Goal: Transaction & Acquisition: Purchase product/service

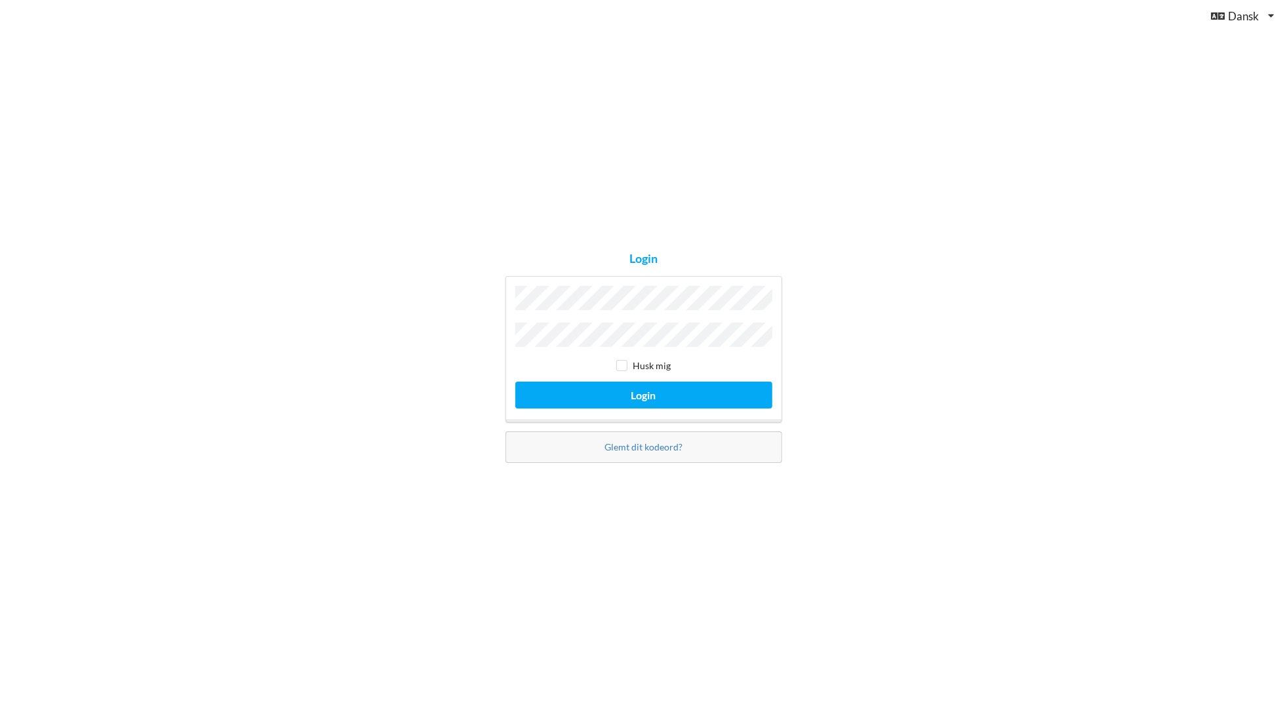
click at [515, 382] on button "Login" at bounding box center [643, 395] width 257 height 27
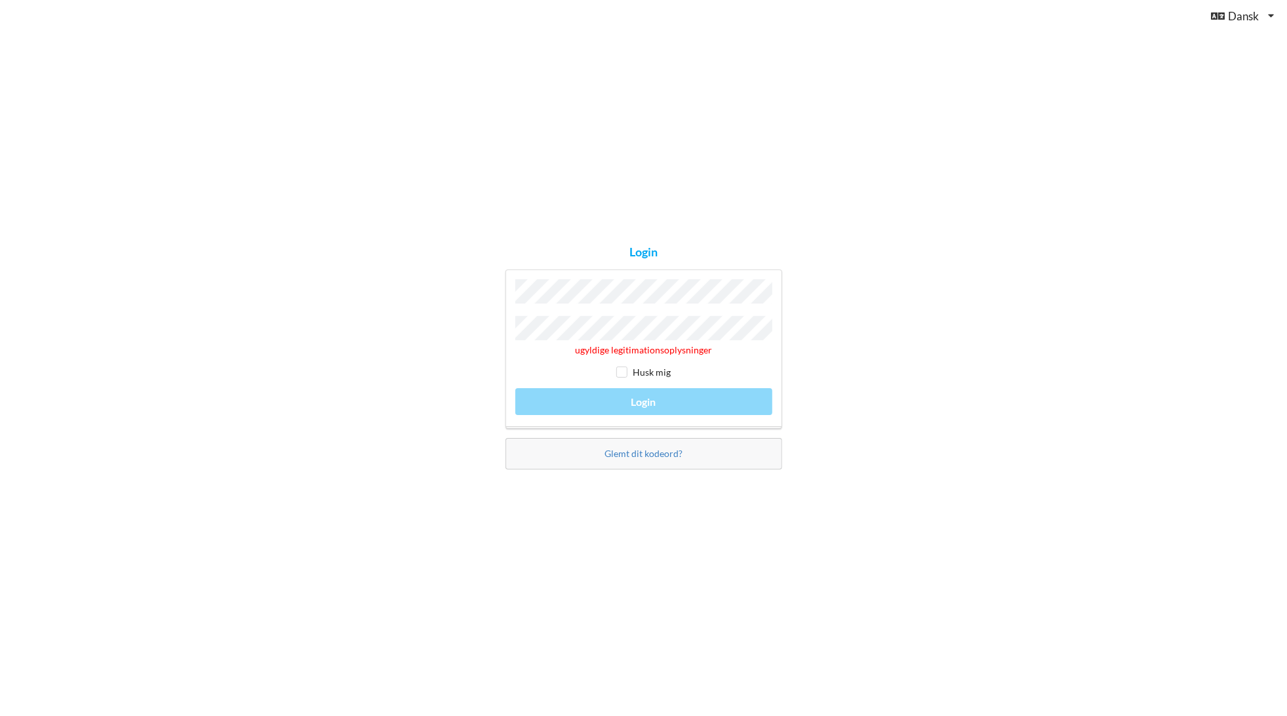
click at [641, 457] on div "Glemt dit kodeord?" at bounding box center [644, 453] width 277 height 31
click at [641, 449] on link "Glemt dit kodeord?" at bounding box center [644, 453] width 78 height 11
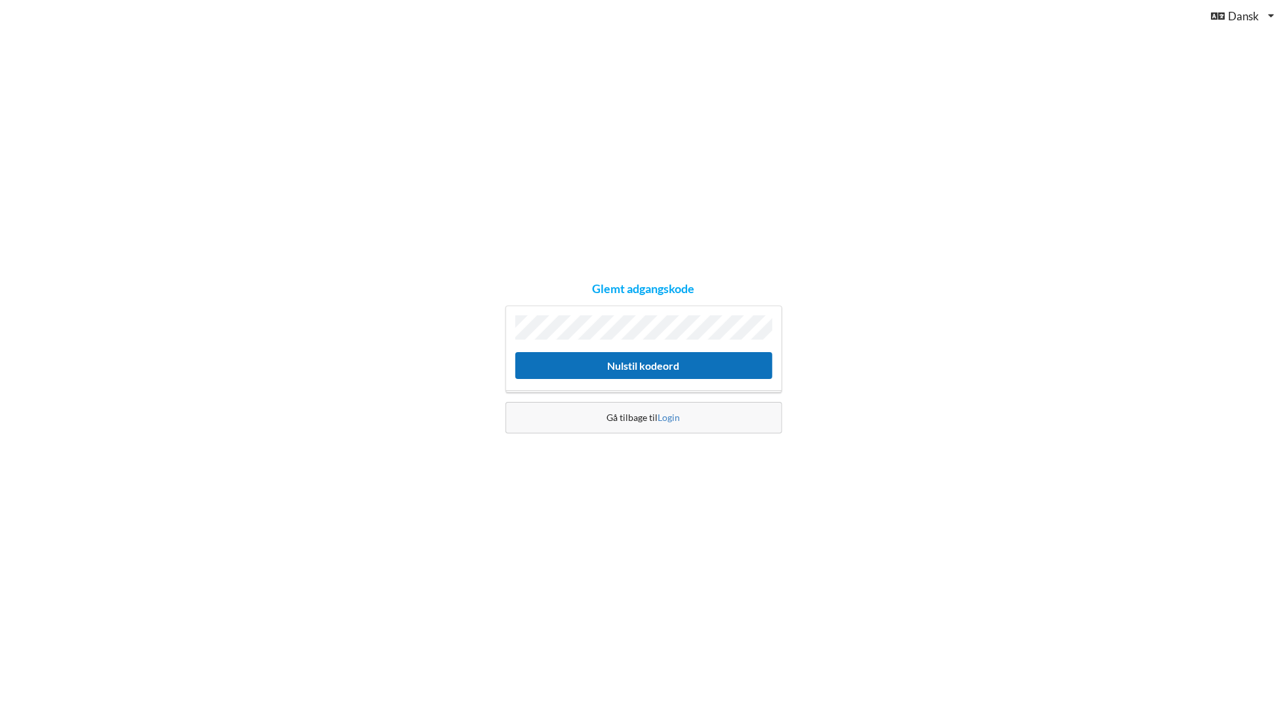
click at [621, 366] on button "Nulstil kodeord" at bounding box center [643, 365] width 257 height 27
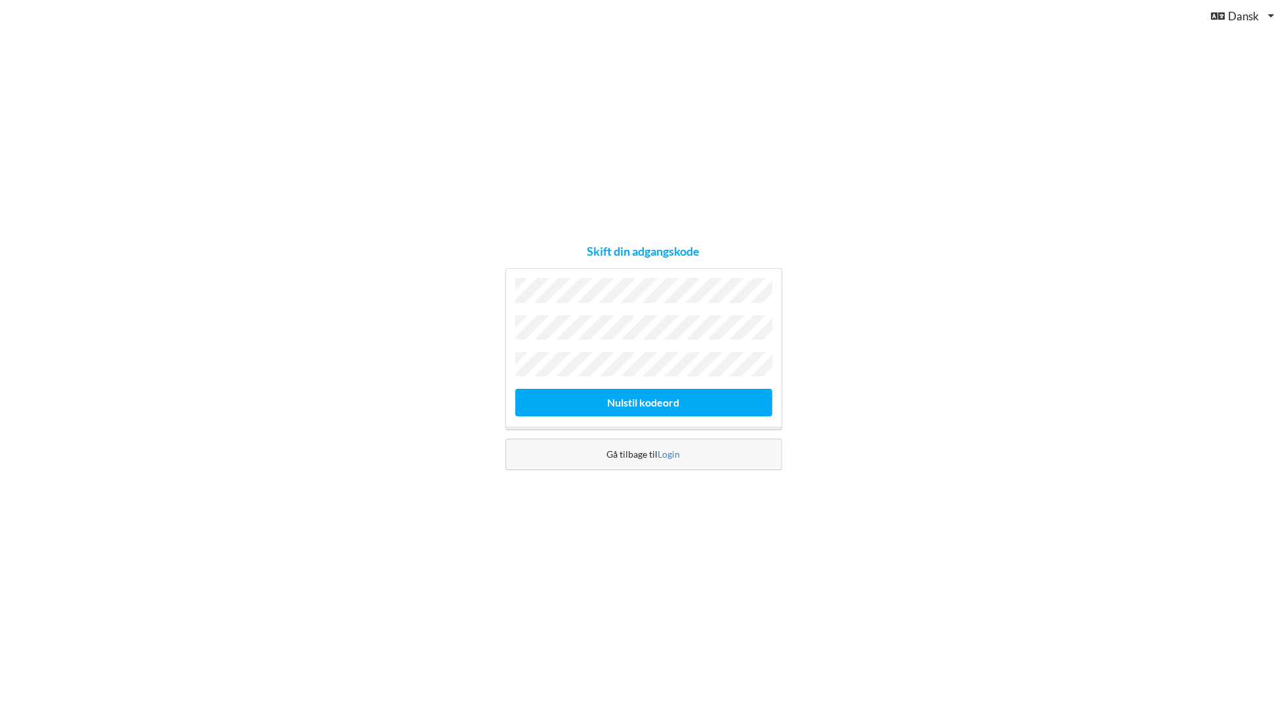
click at [515, 389] on button "Nulstil kodeord" at bounding box center [643, 402] width 257 height 27
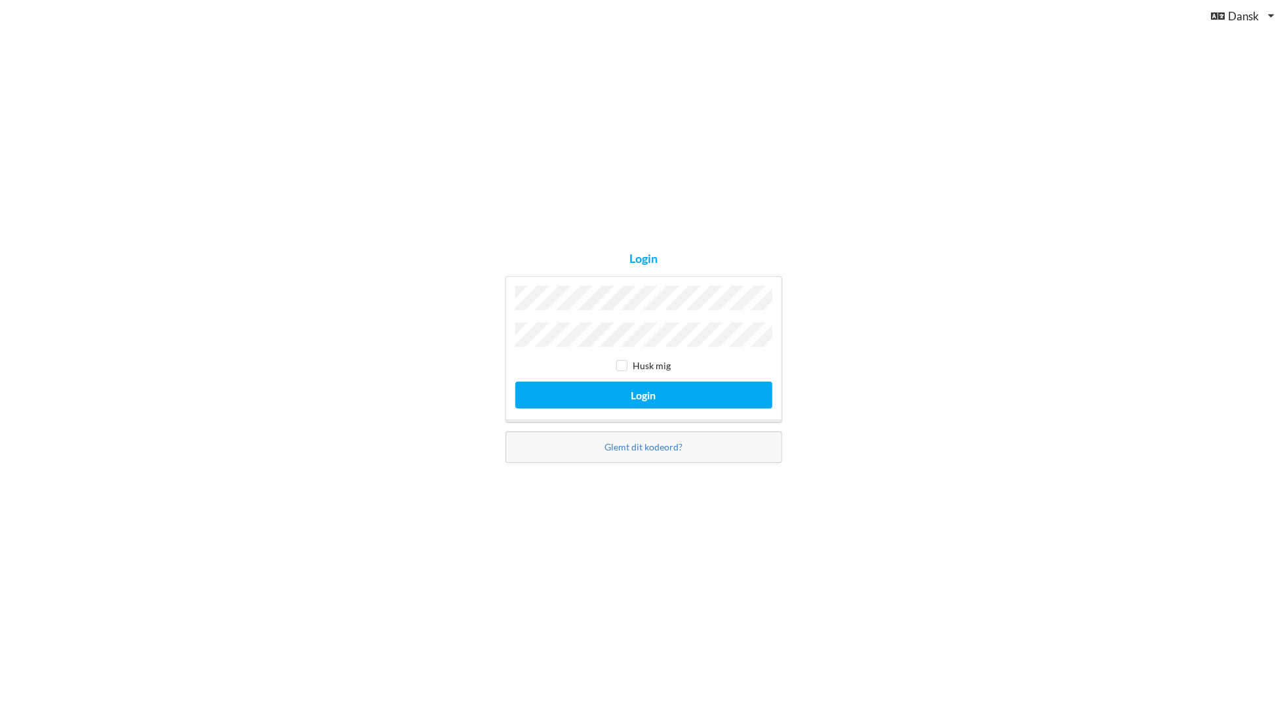
click at [515, 382] on button "Login" at bounding box center [643, 395] width 257 height 27
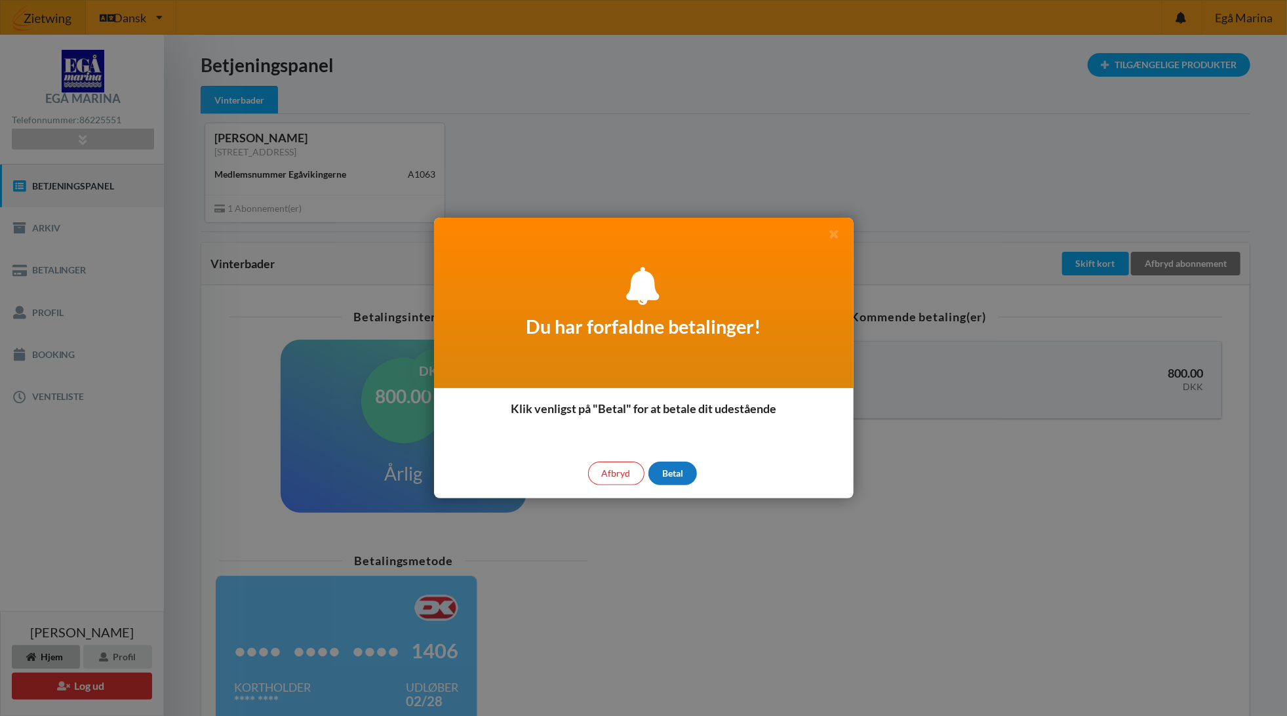
click at [664, 473] on div "Betal" at bounding box center [673, 474] width 49 height 24
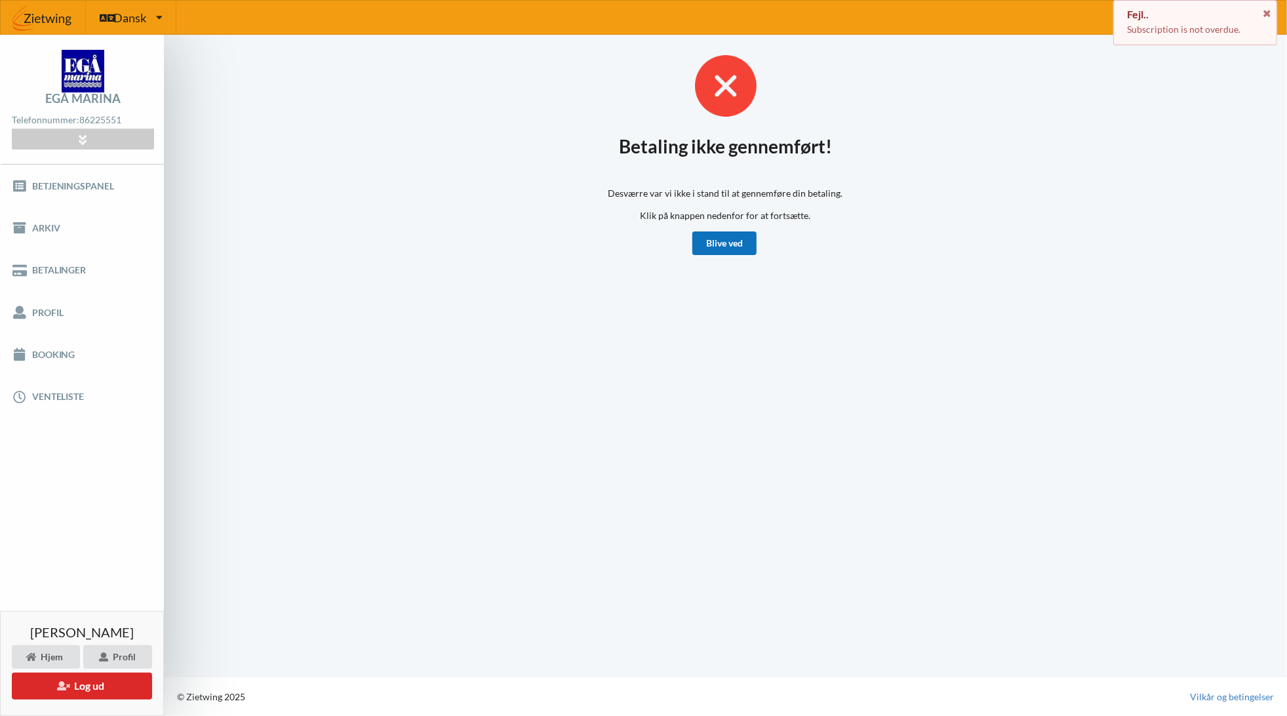
click at [721, 247] on link "Blive ved" at bounding box center [724, 243] width 64 height 24
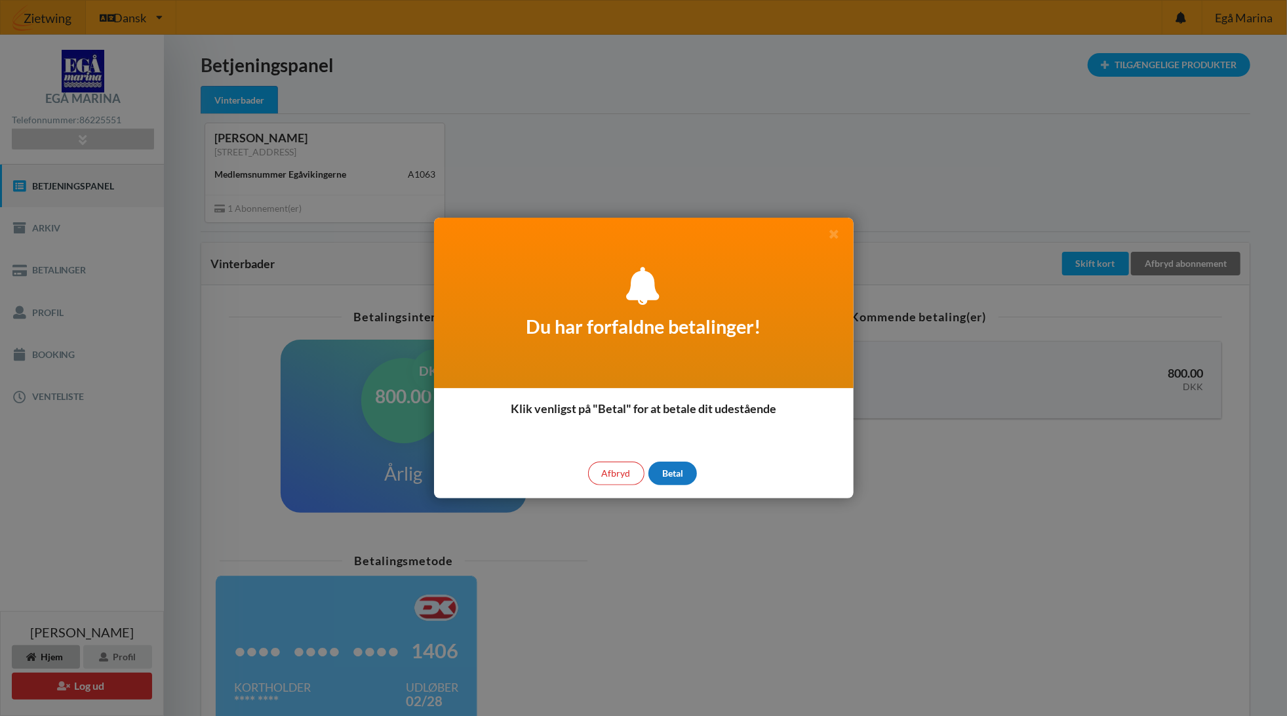
click at [673, 475] on div "Betal" at bounding box center [673, 474] width 49 height 24
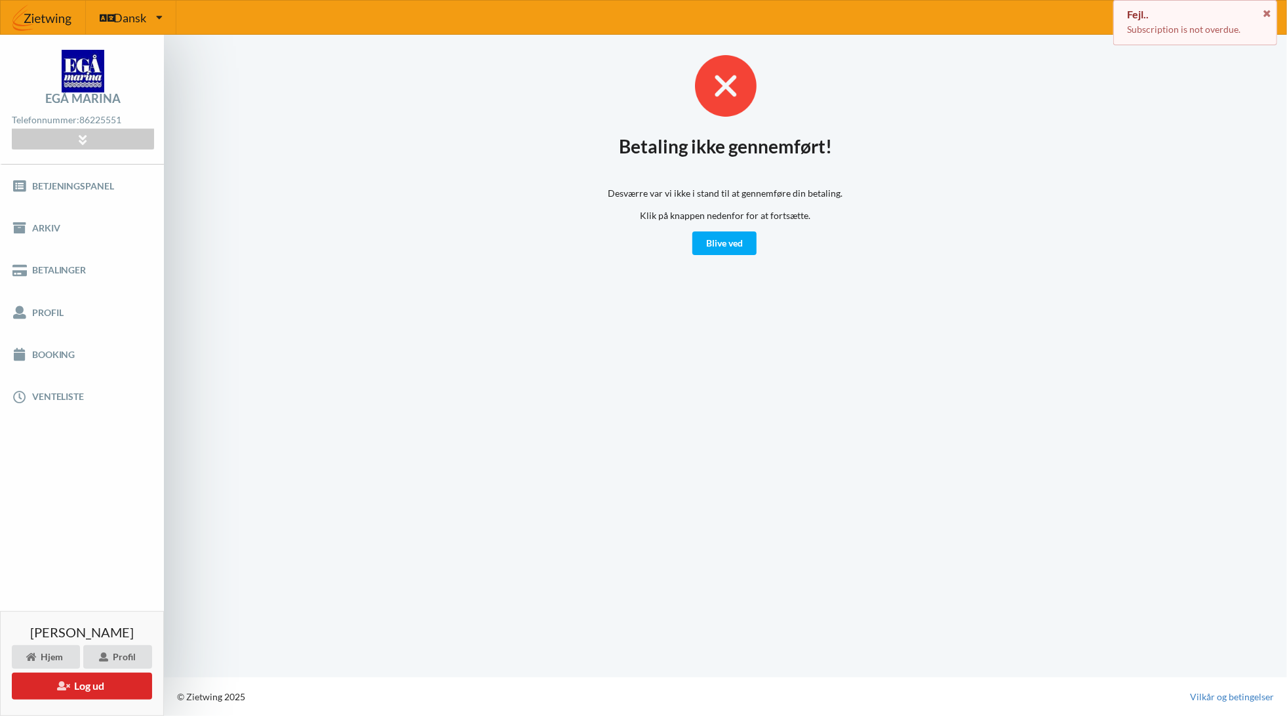
click at [588, 273] on div "Betaling ikke gennemført! Desværre var vi ikke i stand til at gennemføre din be…" at bounding box center [725, 356] width 1123 height 643
click at [60, 311] on link "Profil" at bounding box center [82, 312] width 164 height 42
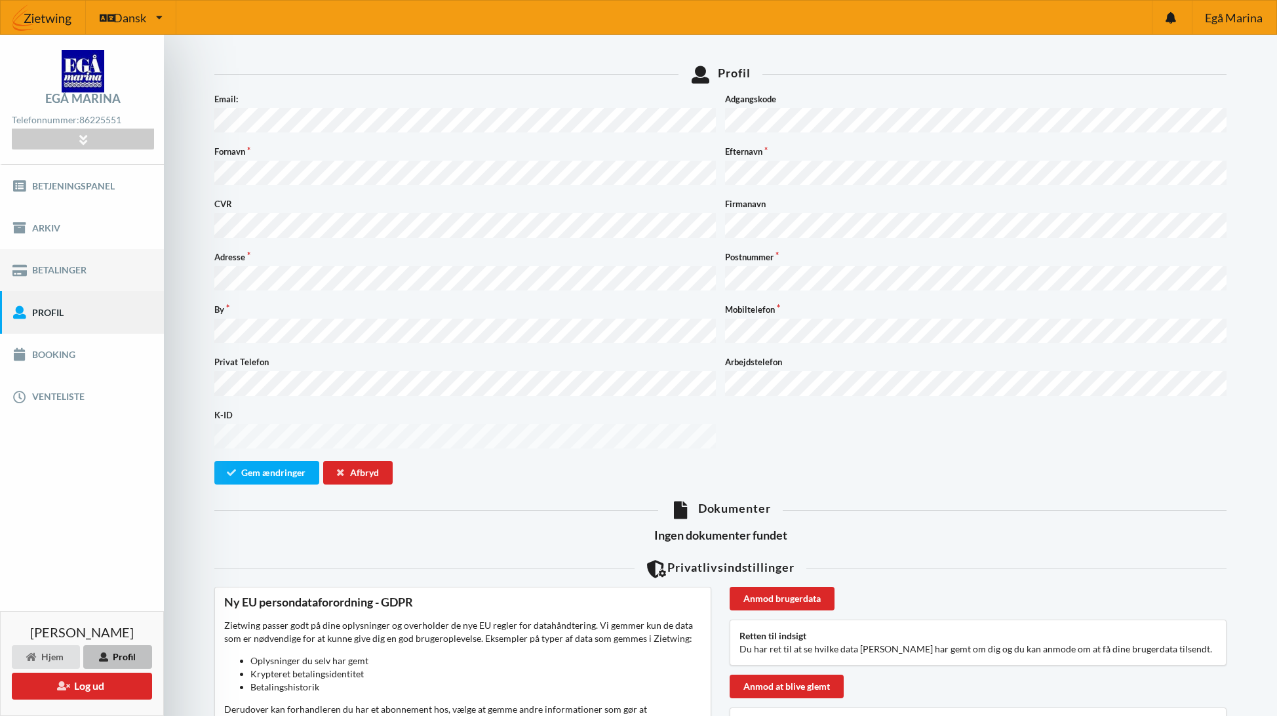
click at [63, 268] on link "Betalinger" at bounding box center [82, 270] width 164 height 42
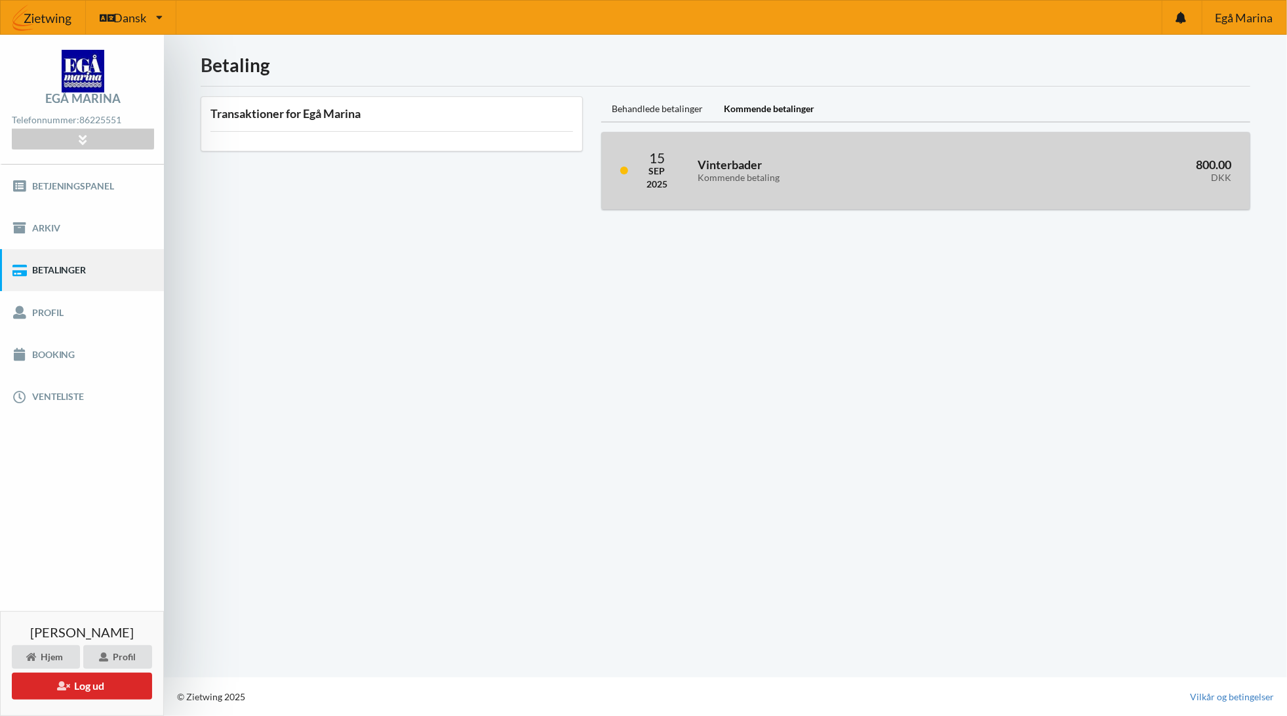
click at [691, 191] on div "Vinterbader Kommende betaling" at bounding box center [839, 171] width 300 height 43
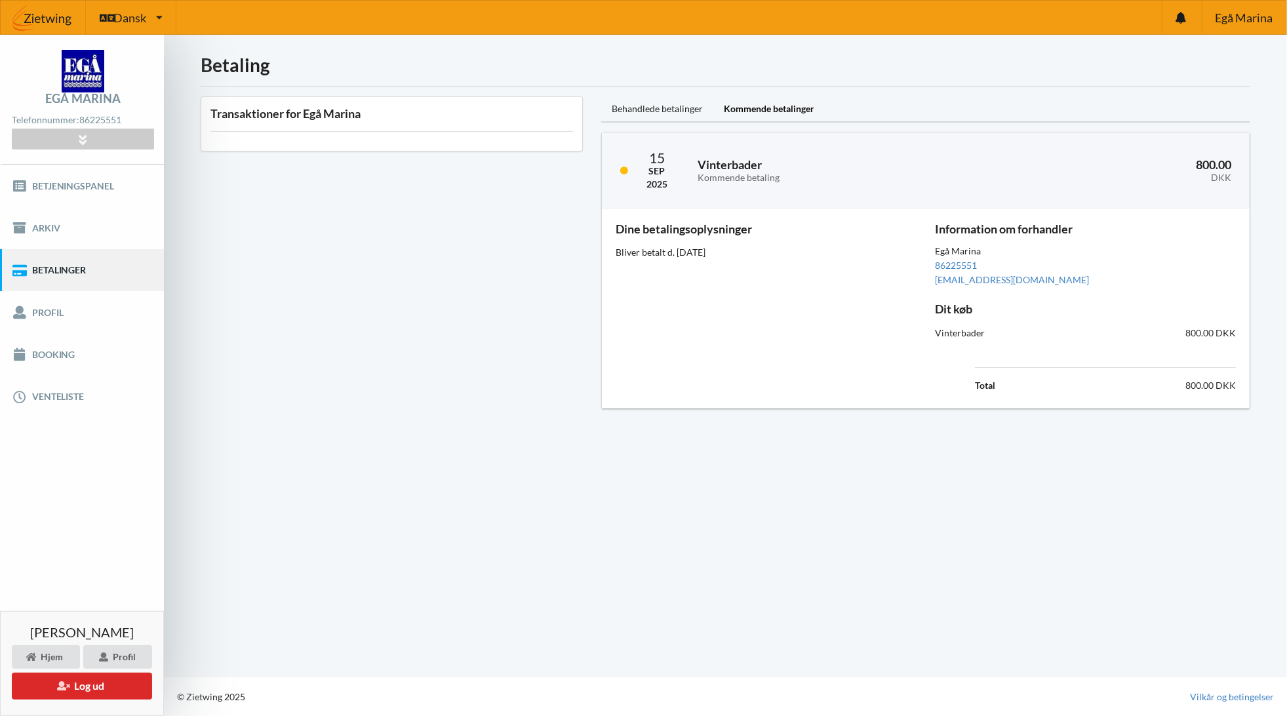
click at [847, 246] on div "Bliver betalt d. 15. sep, 2025" at bounding box center [766, 252] width 301 height 13
click at [1229, 700] on link "Vilkår og betingelser" at bounding box center [1232, 696] width 84 height 13
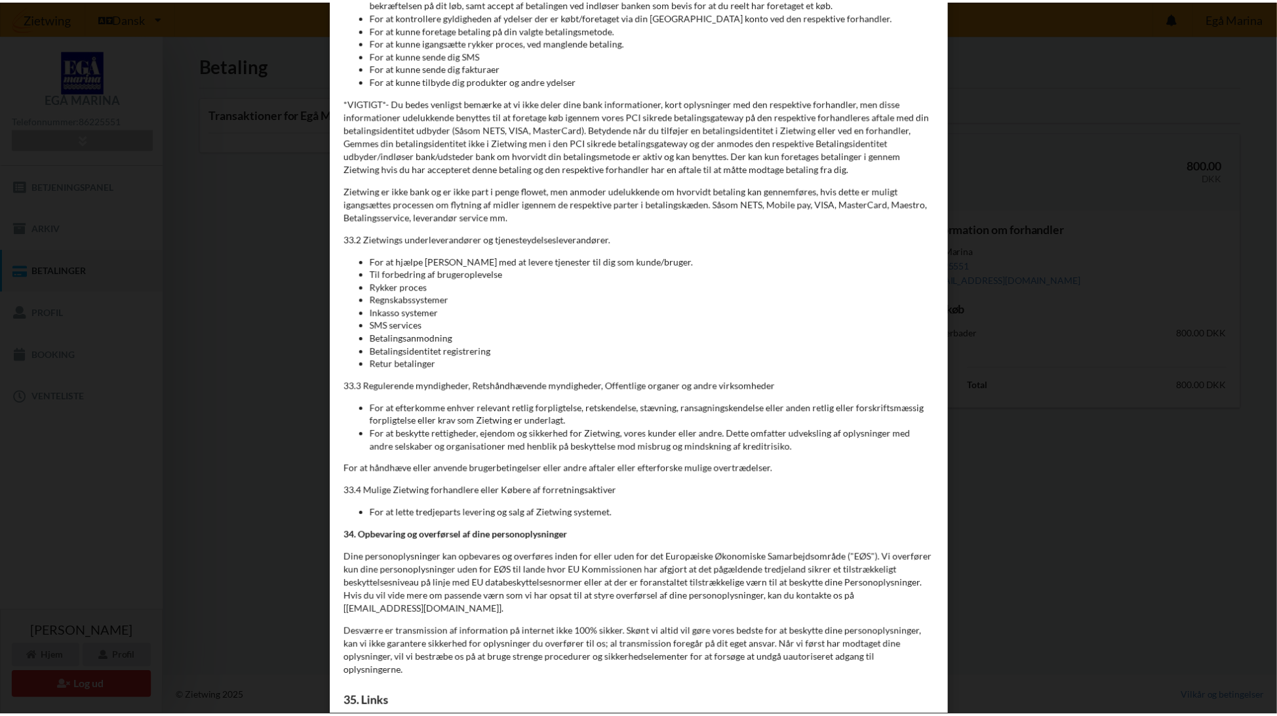
scroll to position [11087, 0]
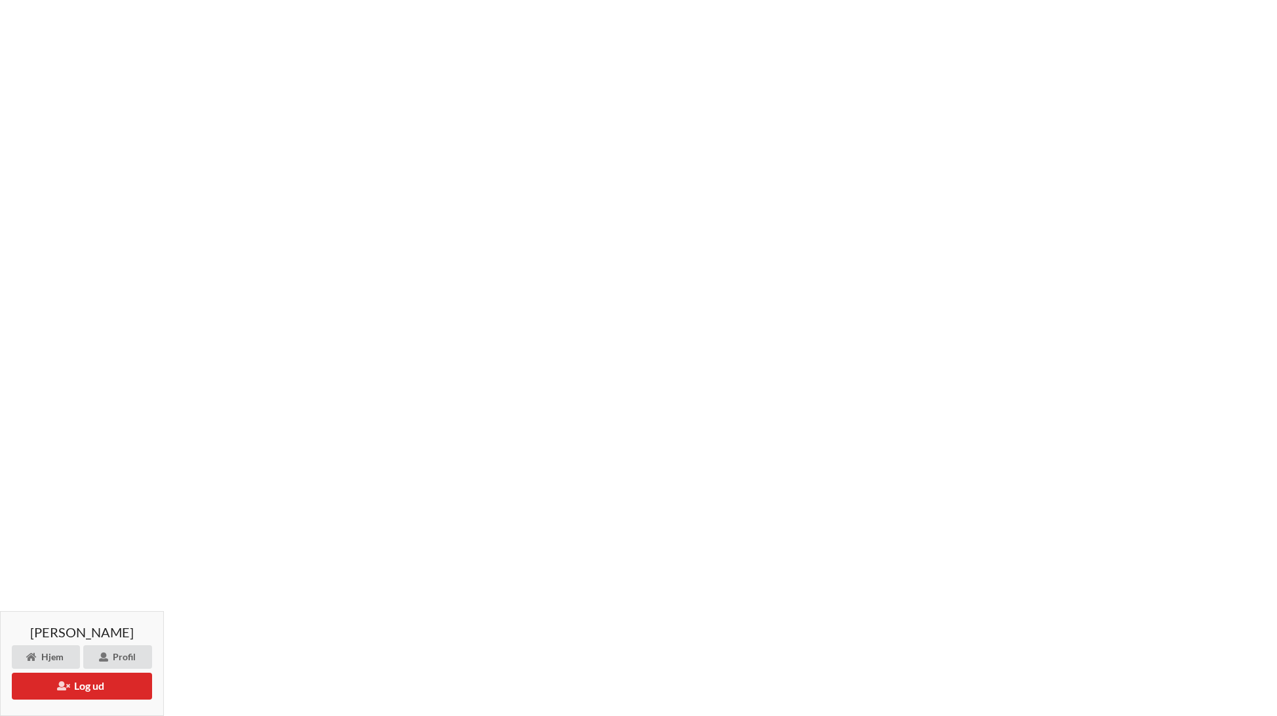
scroll to position [0, 0]
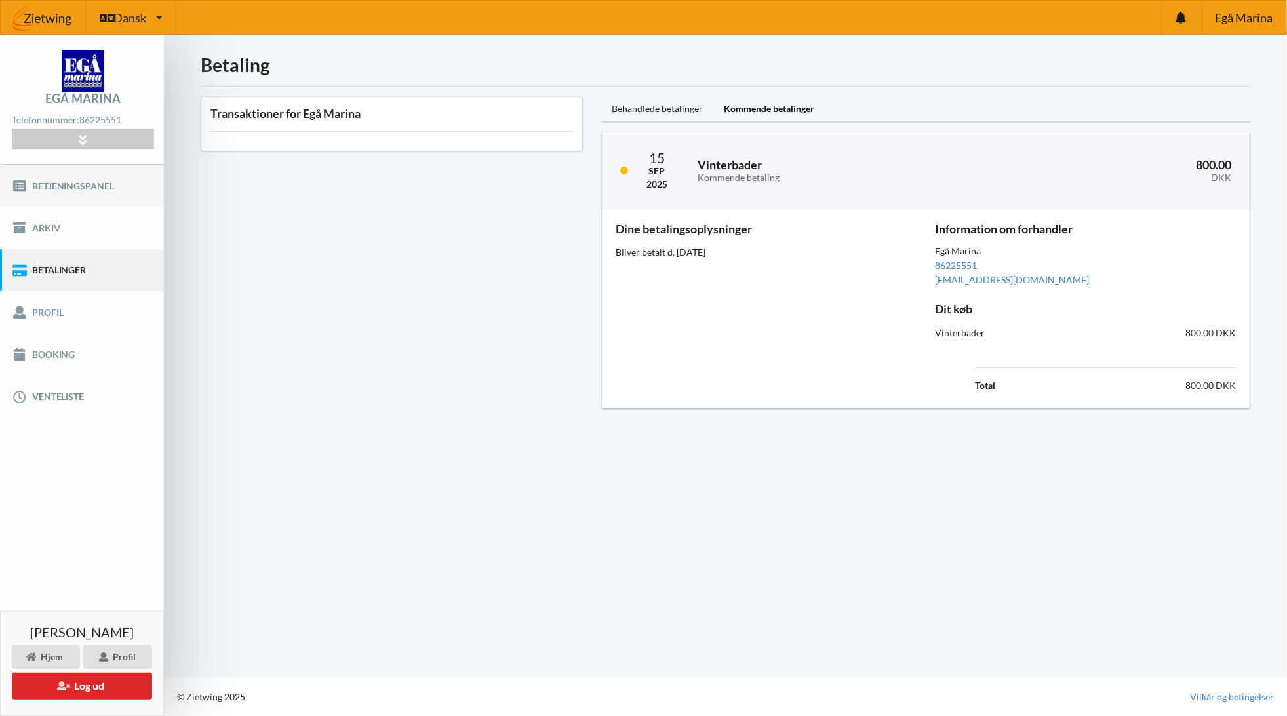
click at [52, 188] on link "Betjeningspanel" at bounding box center [82, 186] width 164 height 42
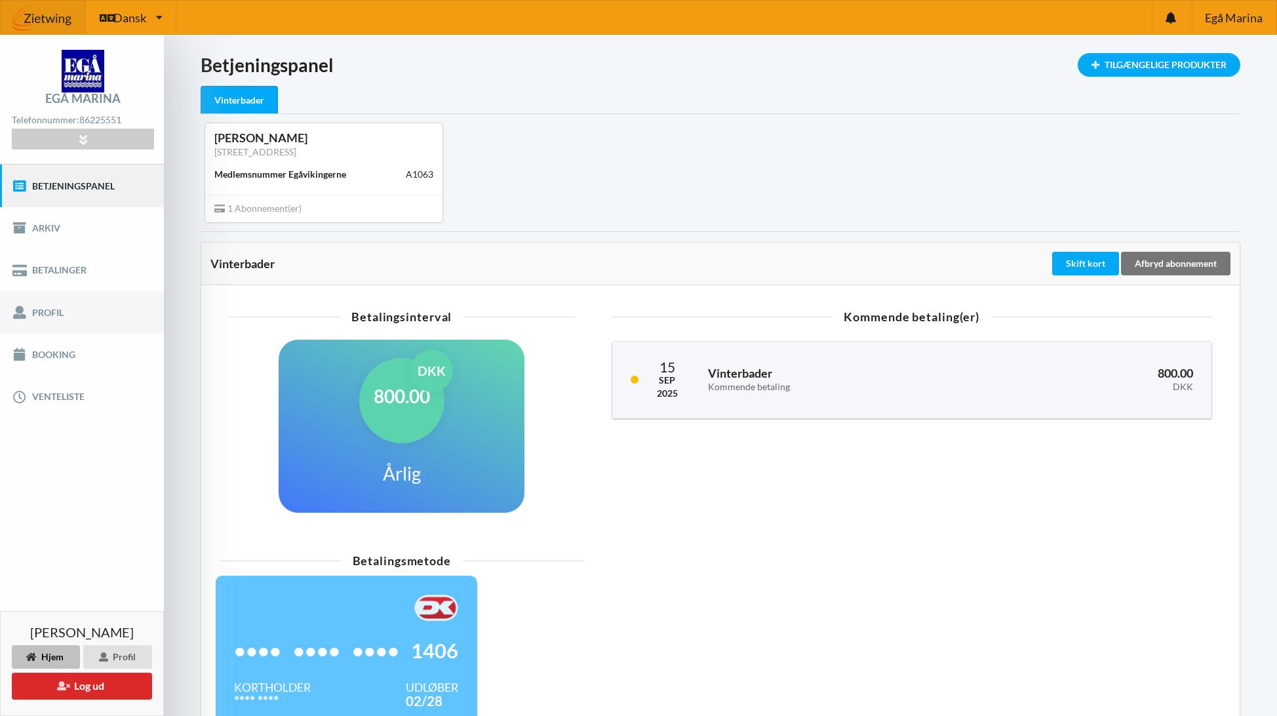
click at [27, 321] on link "Profil" at bounding box center [82, 312] width 164 height 42
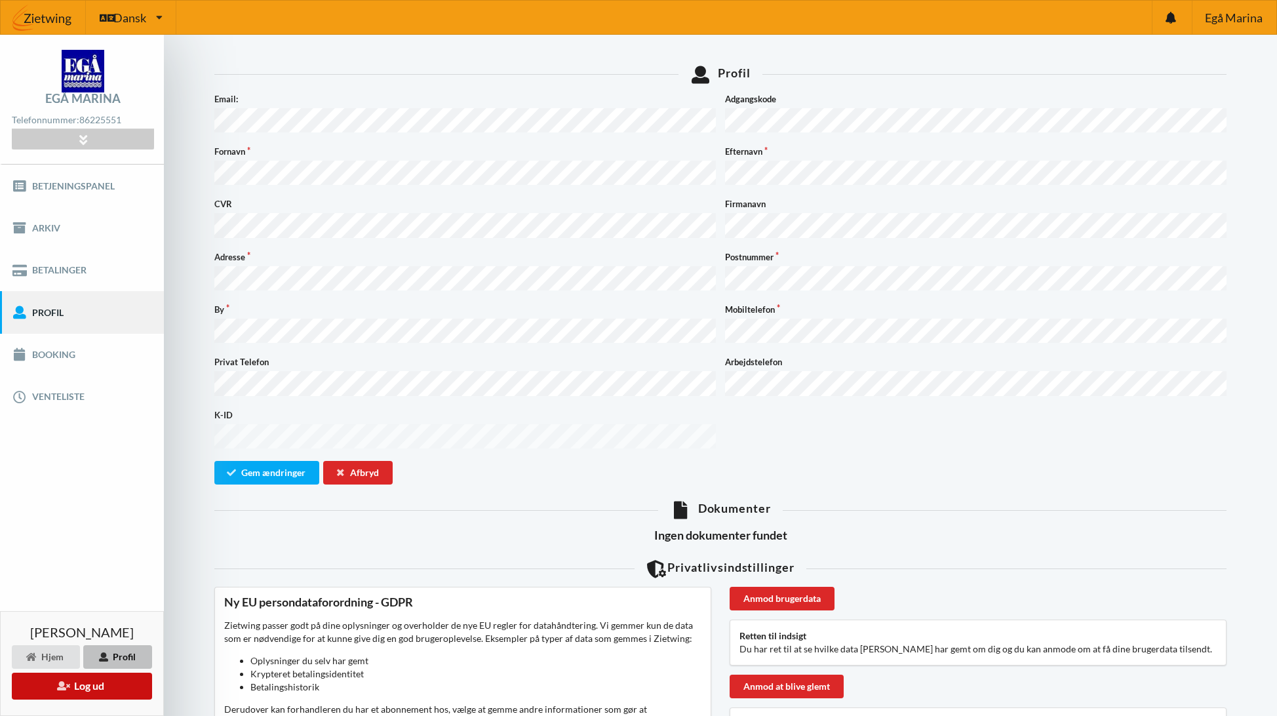
click at [126, 681] on button "Log ud" at bounding box center [82, 686] width 140 height 27
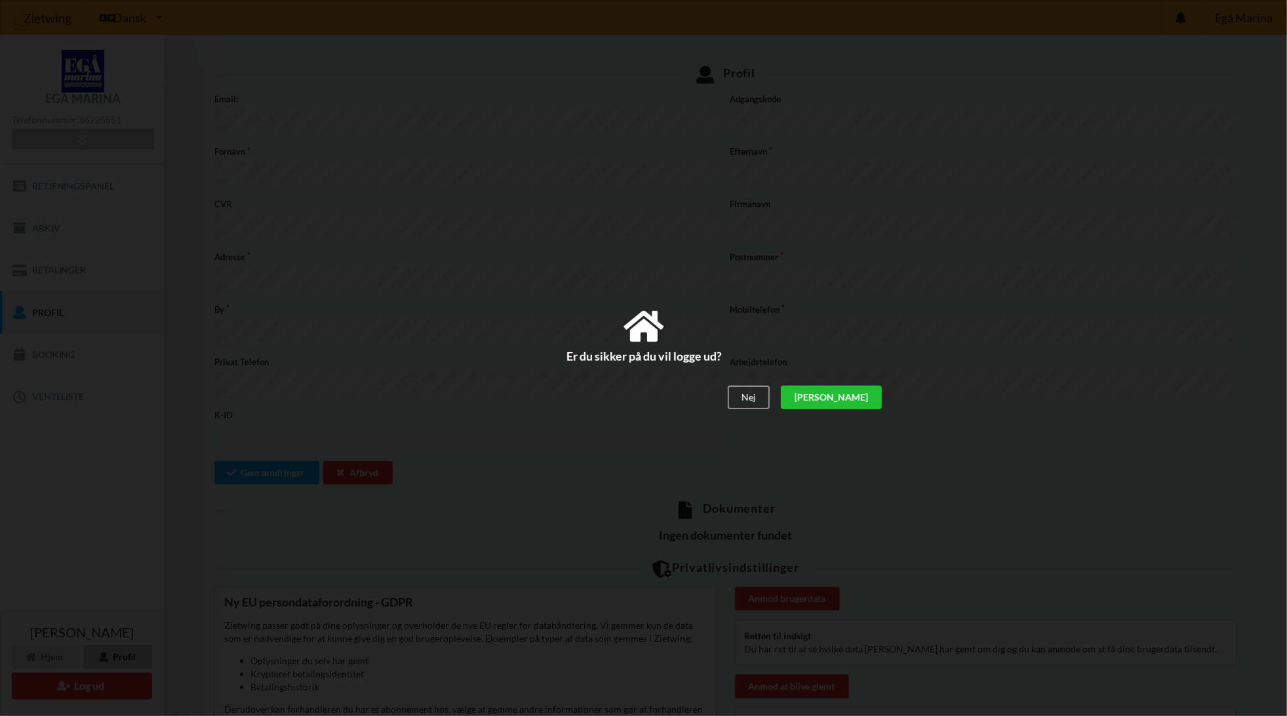
click at [851, 397] on div "[PERSON_NAME]" at bounding box center [830, 398] width 101 height 24
